Goal: Find specific fact: Find specific fact

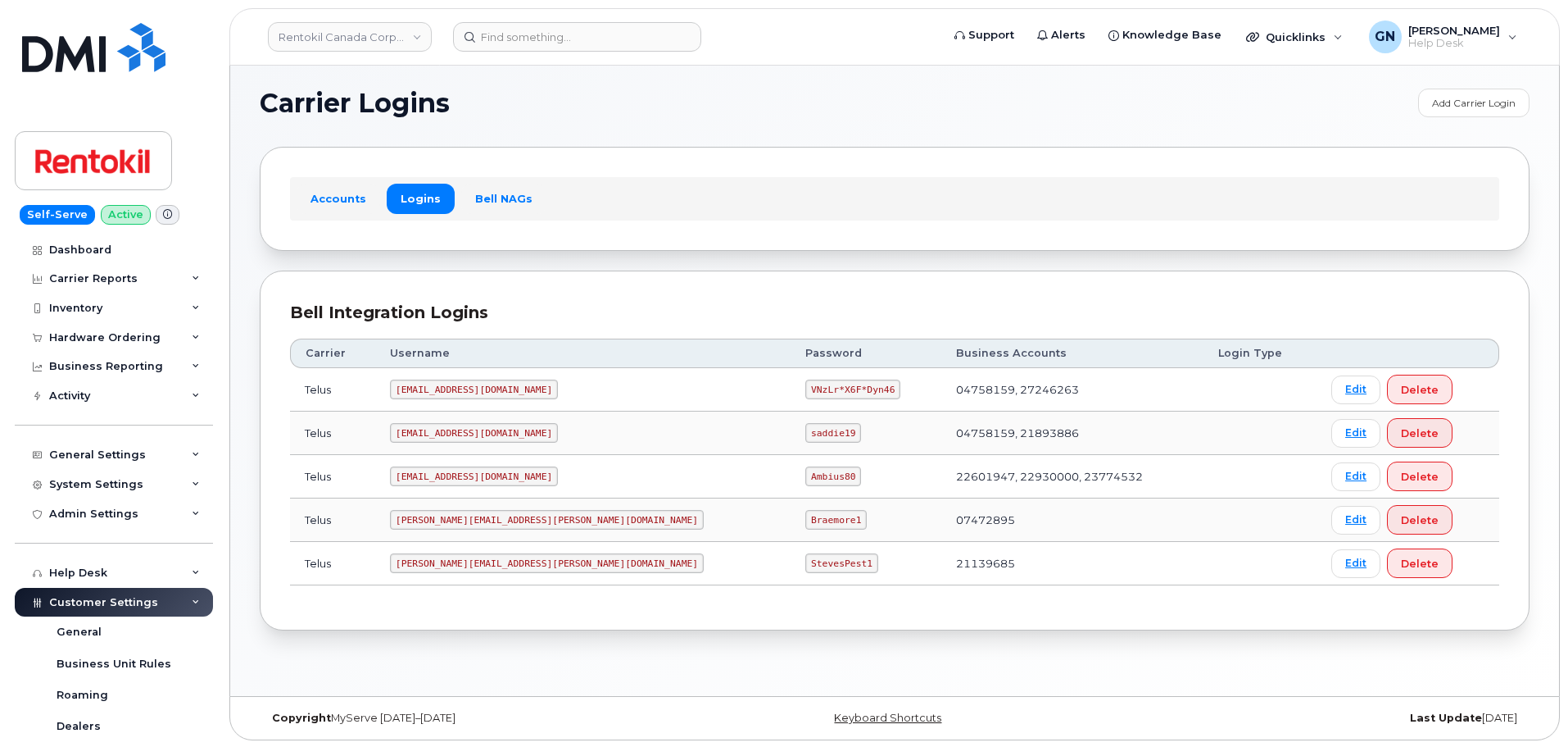
scroll to position [8, 0]
click at [531, 43] on input at bounding box center [576, 37] width 248 height 29
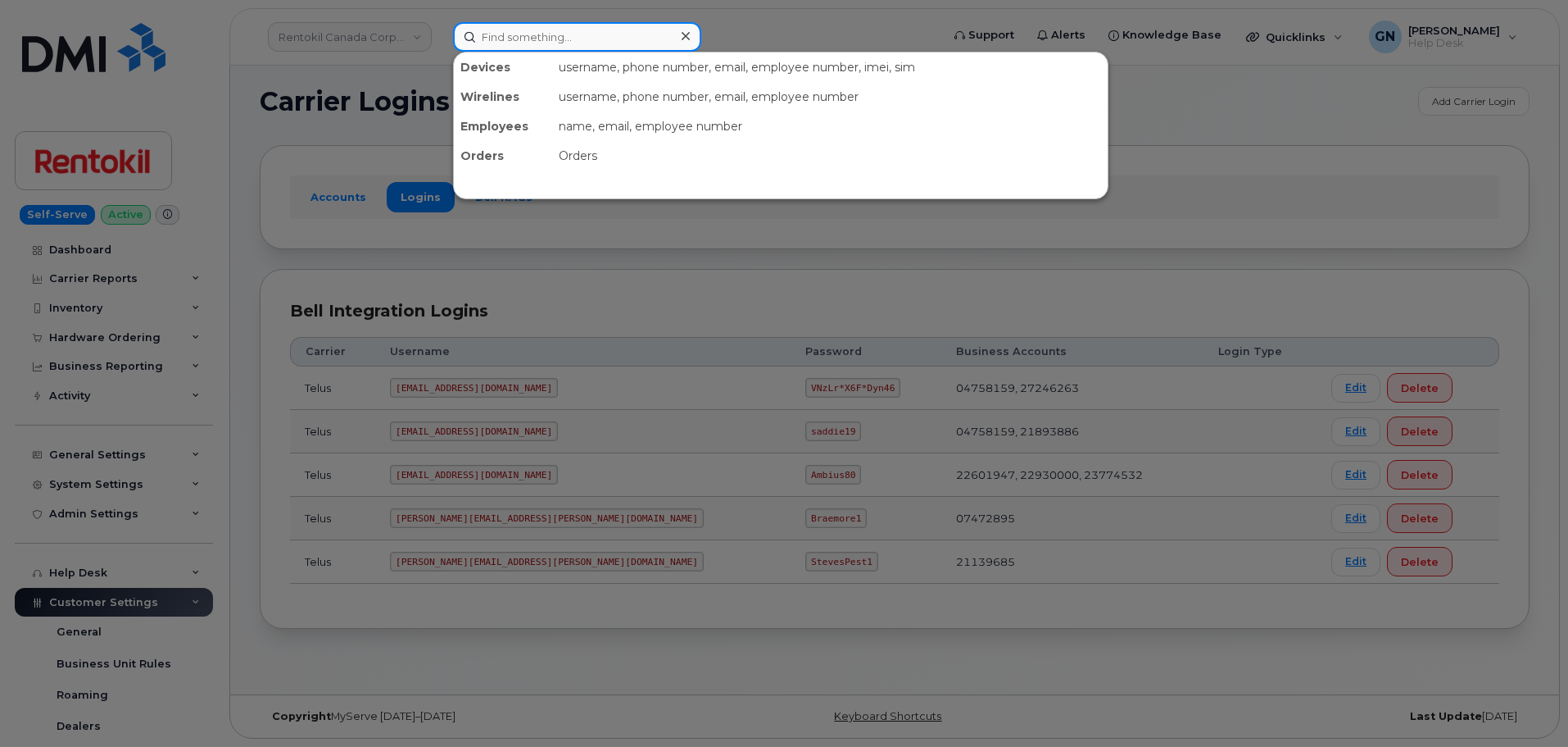
paste input "7057155235"
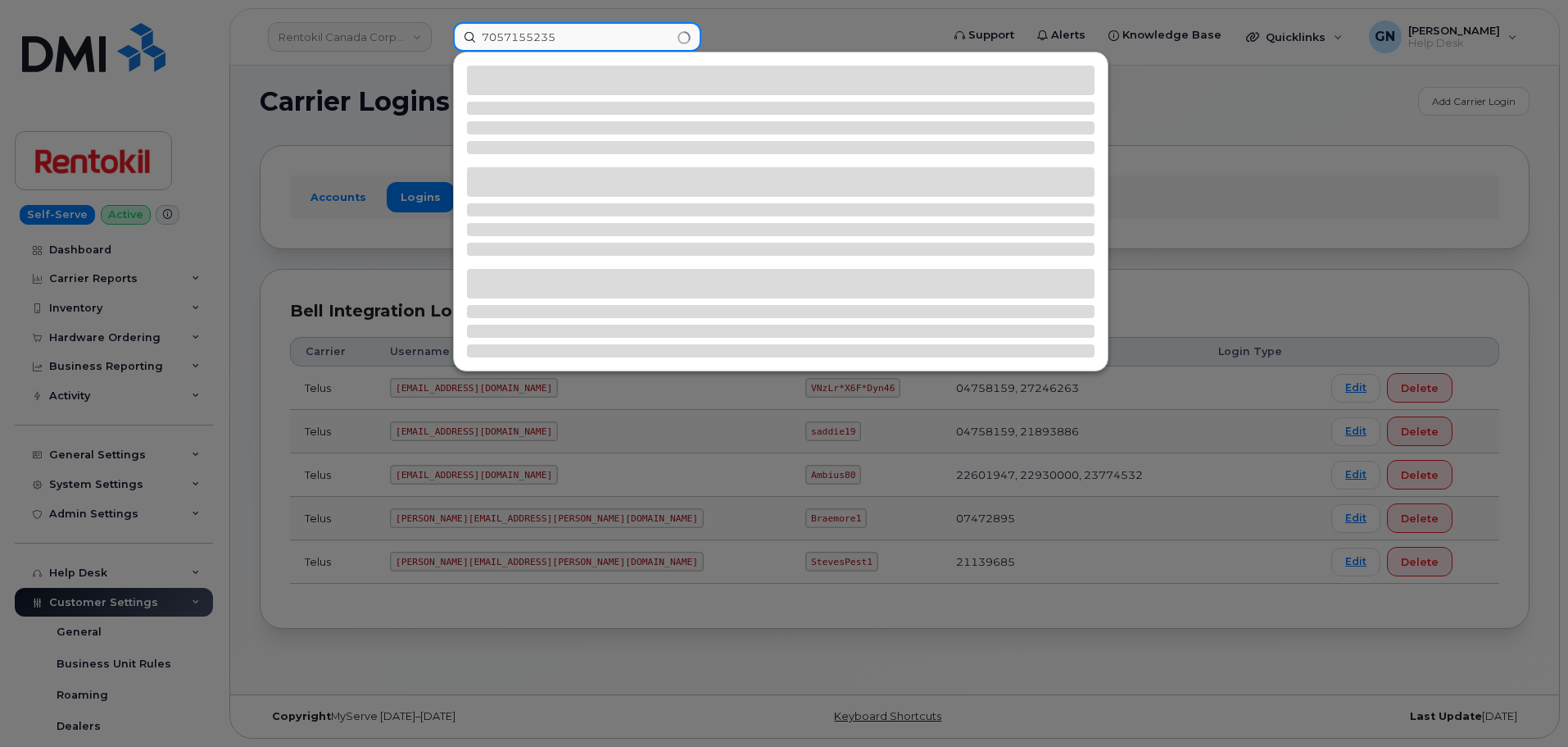
type input "7057155235"
drag, startPoint x: 579, startPoint y: 34, endPoint x: 366, endPoint y: 13, distance: 214.0
click at [439, 22] on div "7057155235" at bounding box center [690, 37] width 503 height 29
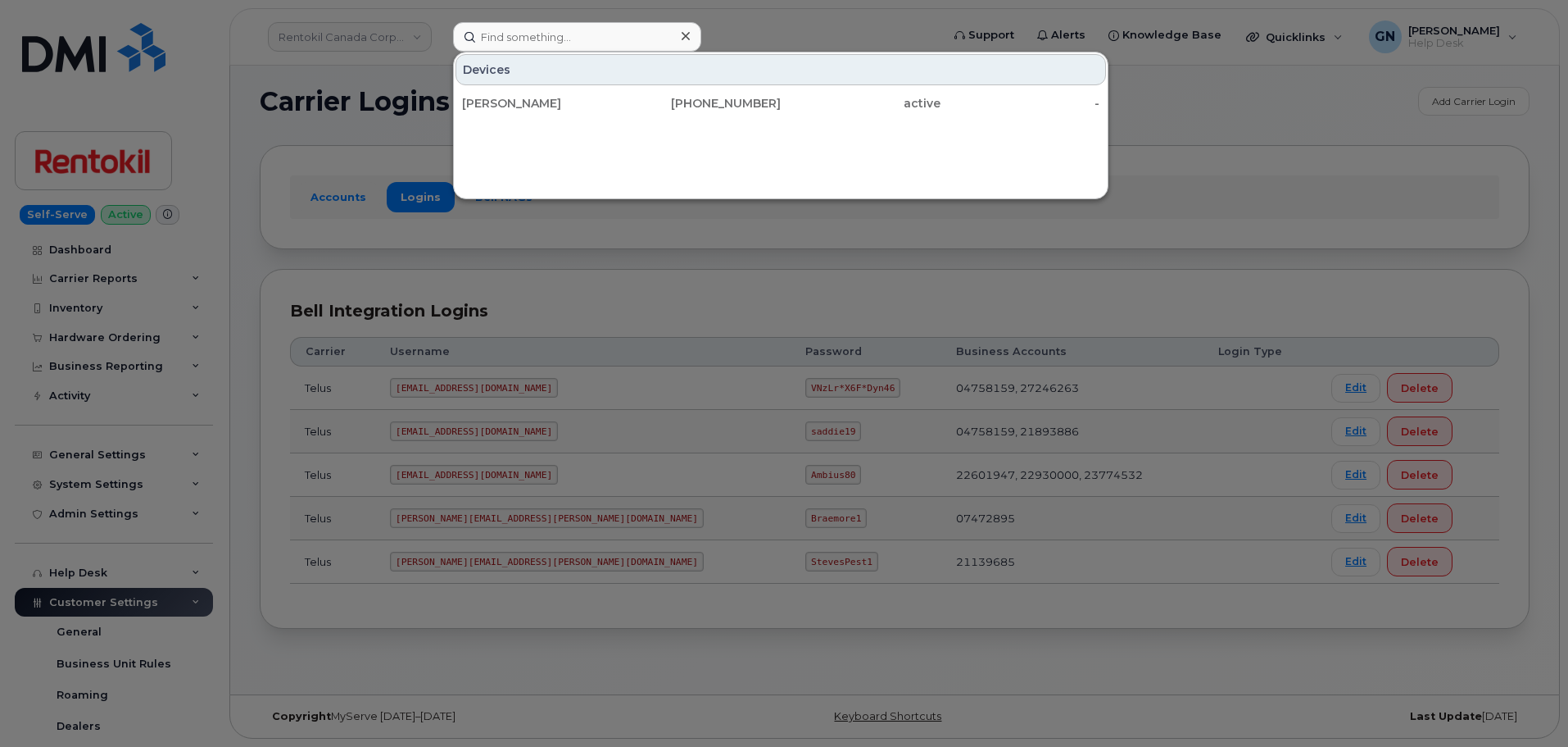
click at [505, 253] on div at bounding box center [784, 374] width 1568 height 747
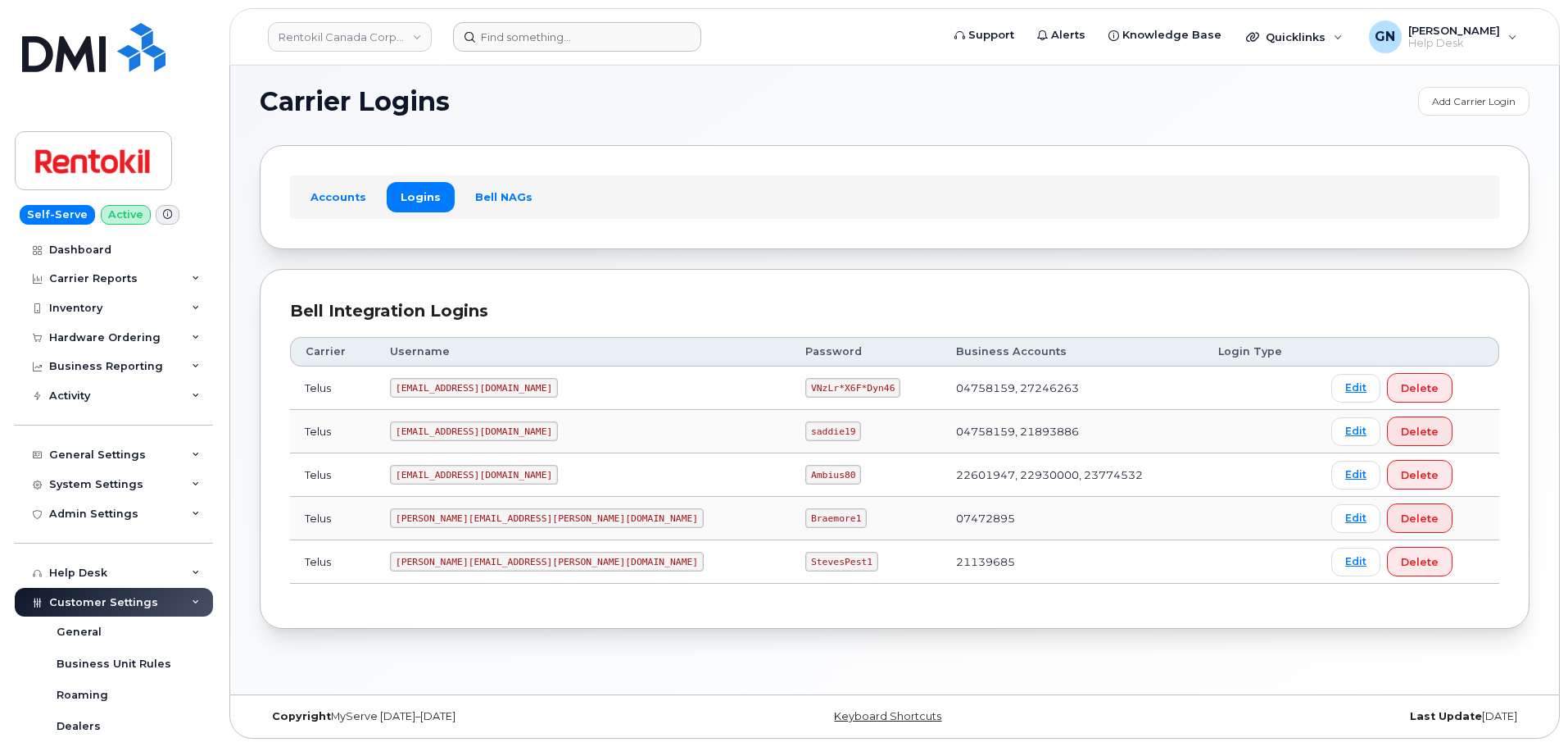
click at [485, 388] on code "[EMAIL_ADDRESS][DOMAIN_NAME]" at bounding box center [473, 387] width 168 height 19
copy code "[EMAIL_ADDRESS][DOMAIN_NAME]"
click at [805, 388] on code "VNzLr*X6F*Dyn46" at bounding box center [853, 387] width 95 height 19
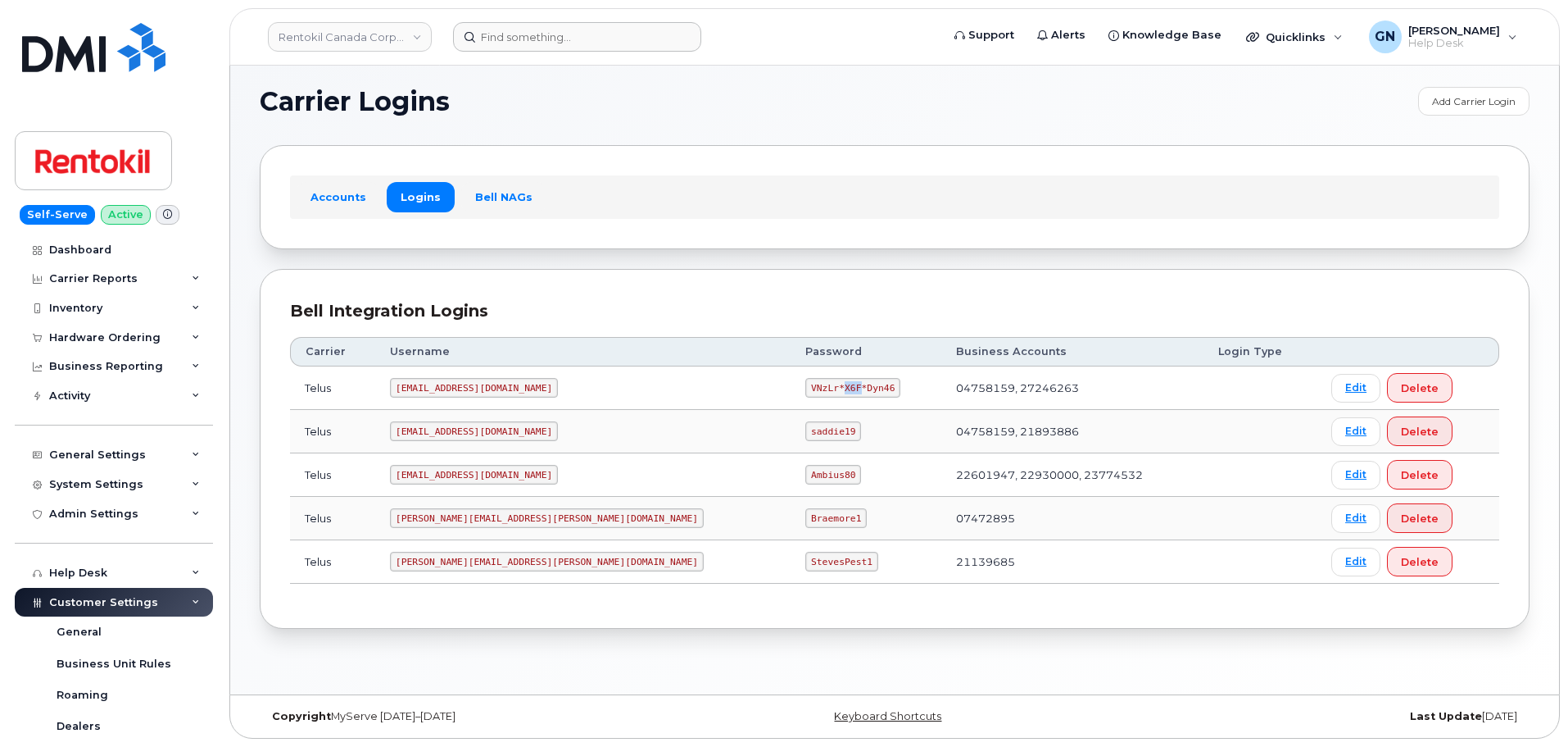
click at [805, 388] on code "VNzLr*X6F*Dyn46" at bounding box center [853, 387] width 95 height 19
copy code "VNzLr*X6F*Dyn46"
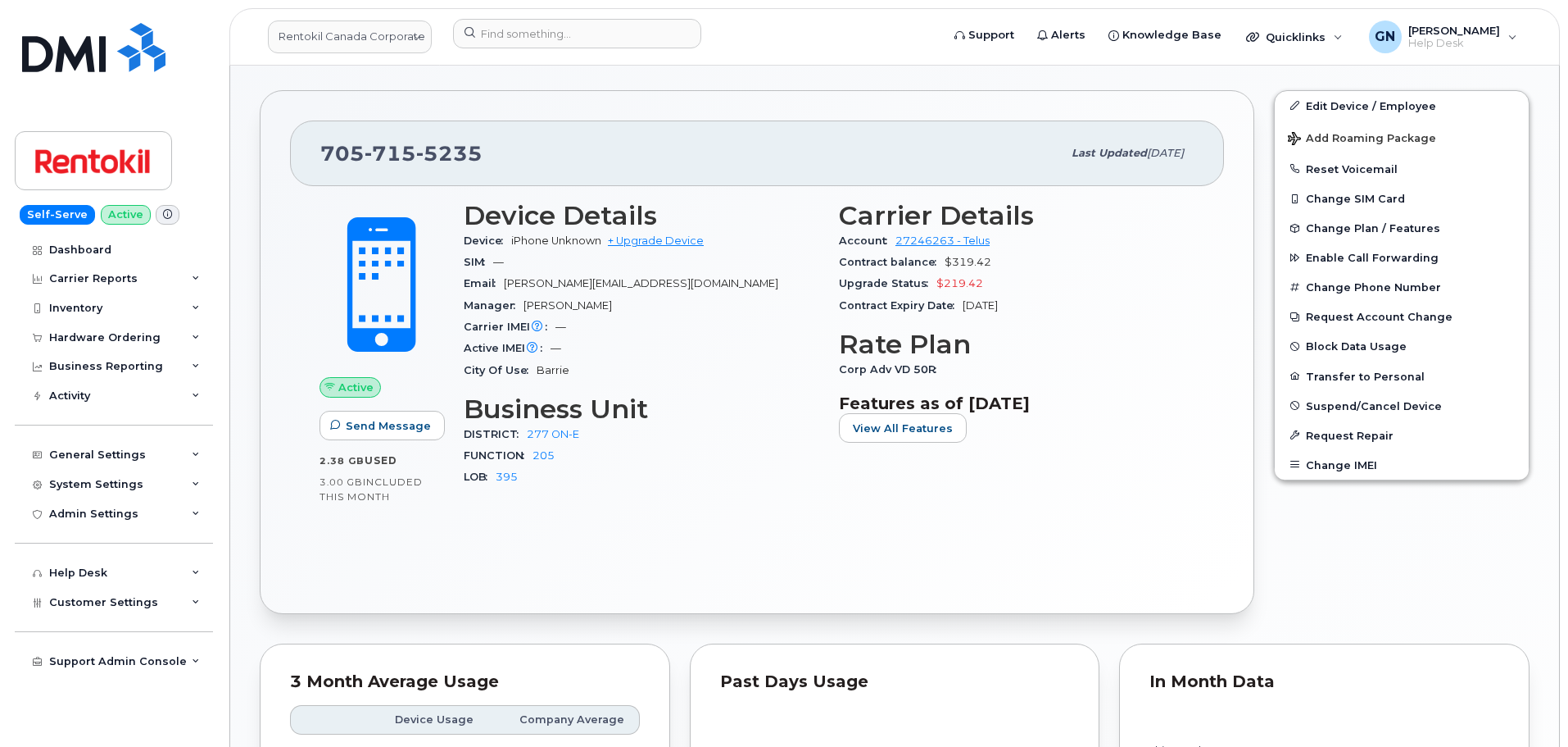
scroll to position [409, 0]
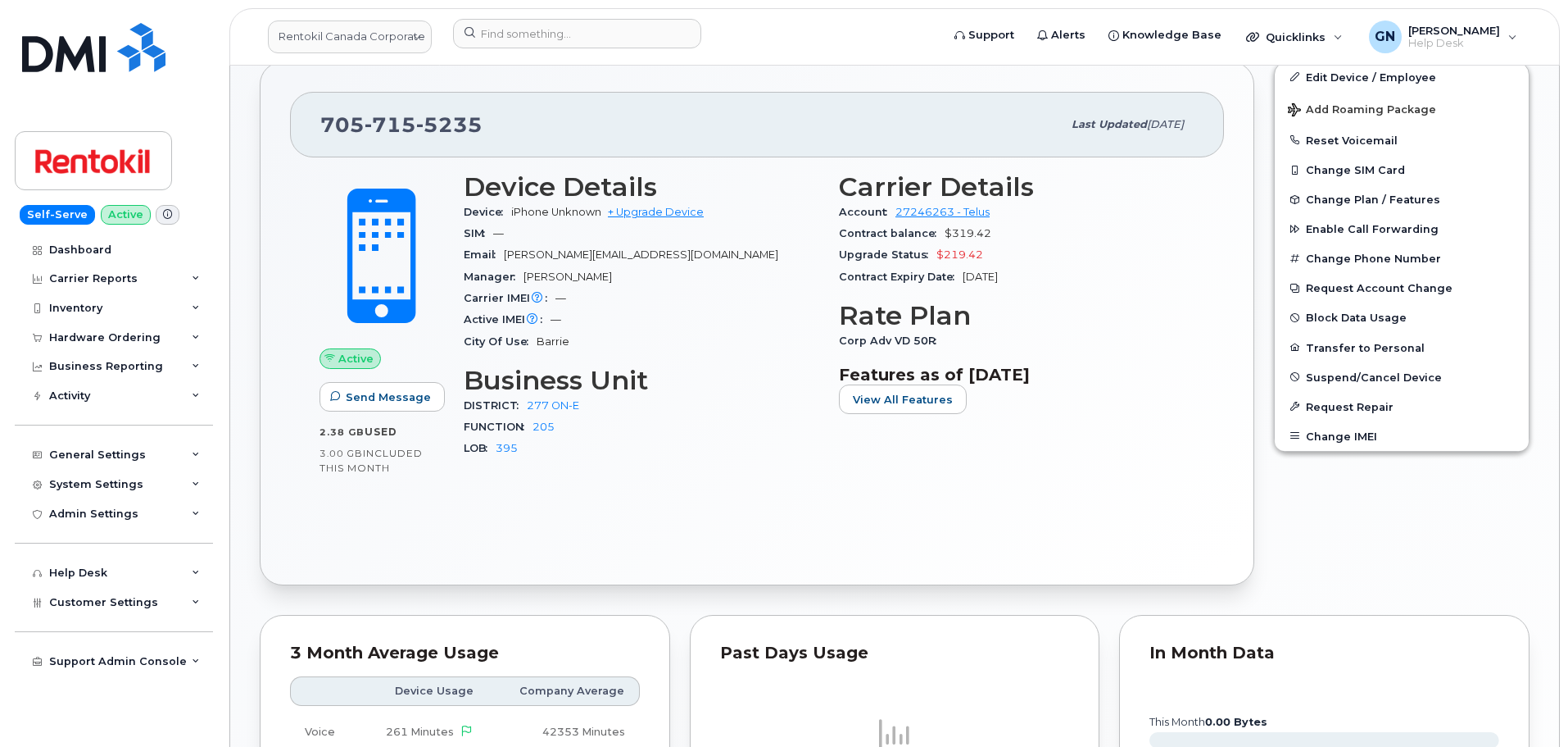
click at [169, 216] on div "Self-Serve Active" at bounding box center [116, 217] width 202 height 24
click at [169, 216] on span at bounding box center [167, 215] width 23 height 19
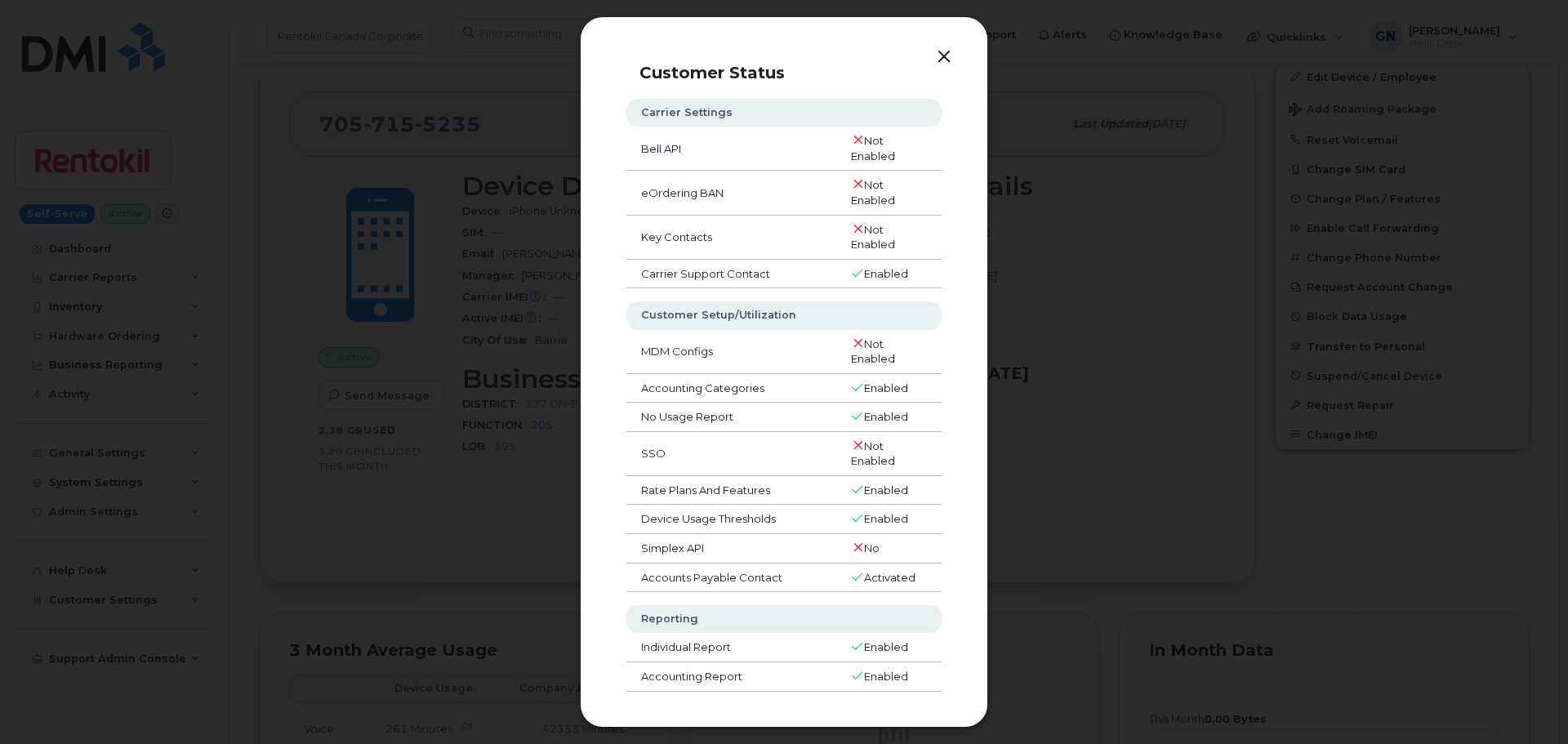
click at [945, 54] on button "button" at bounding box center [943, 57] width 24 height 23
